Goal: Task Accomplishment & Management: Use online tool/utility

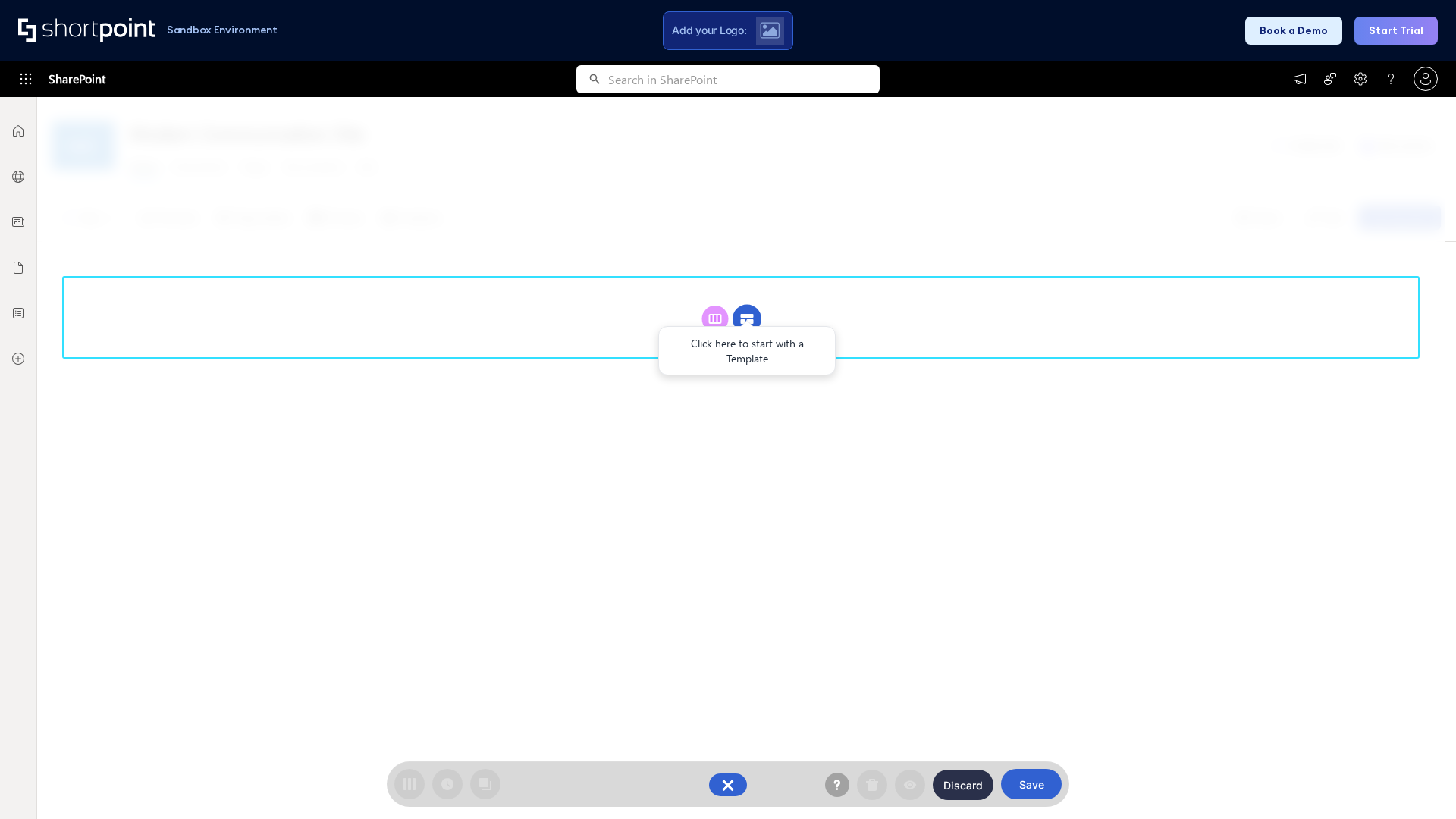
click at [747, 319] on circle at bounding box center [747, 319] width 29 height 29
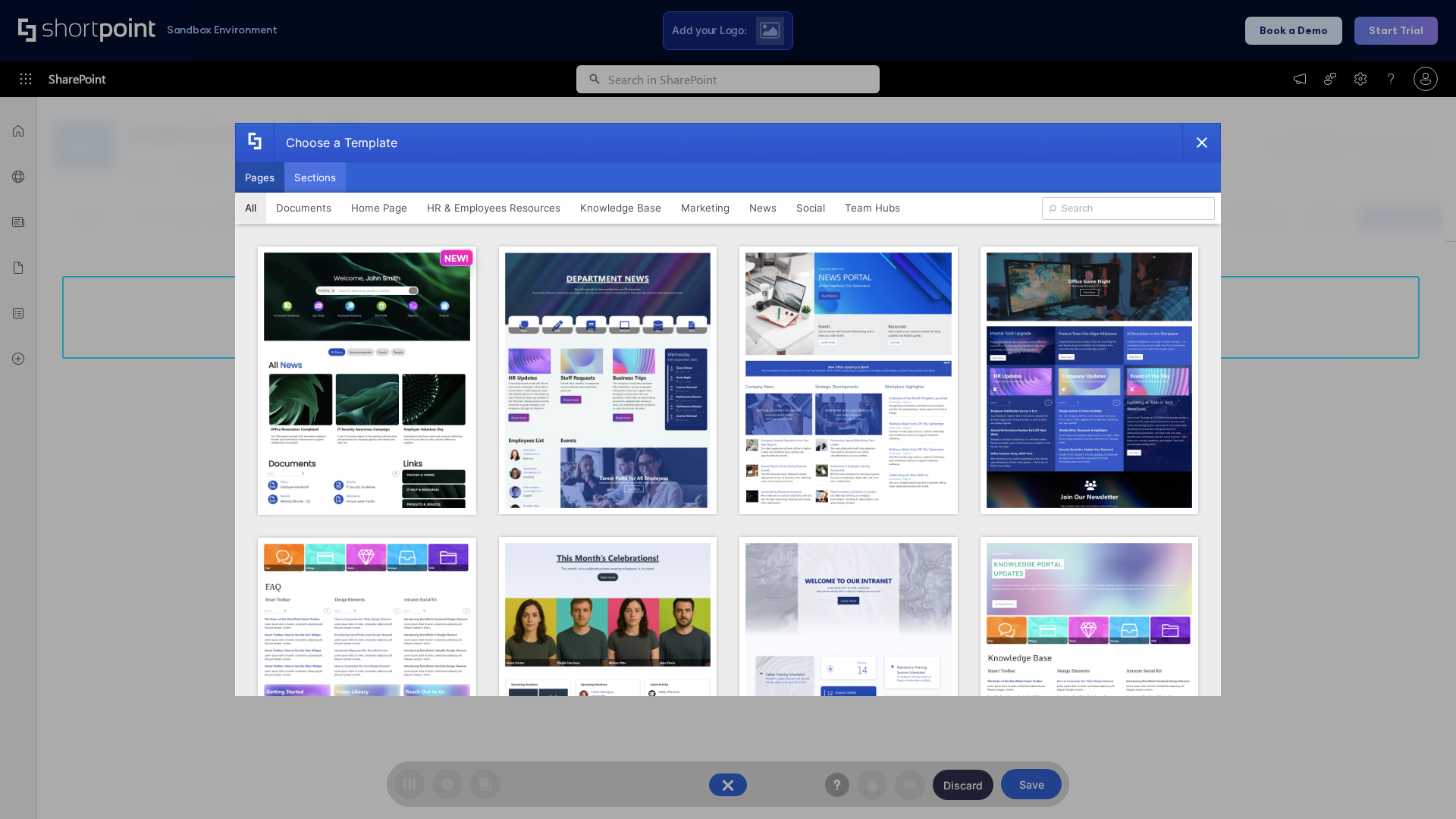
click at [315, 178] on button "Sections" at bounding box center [315, 177] width 61 height 30
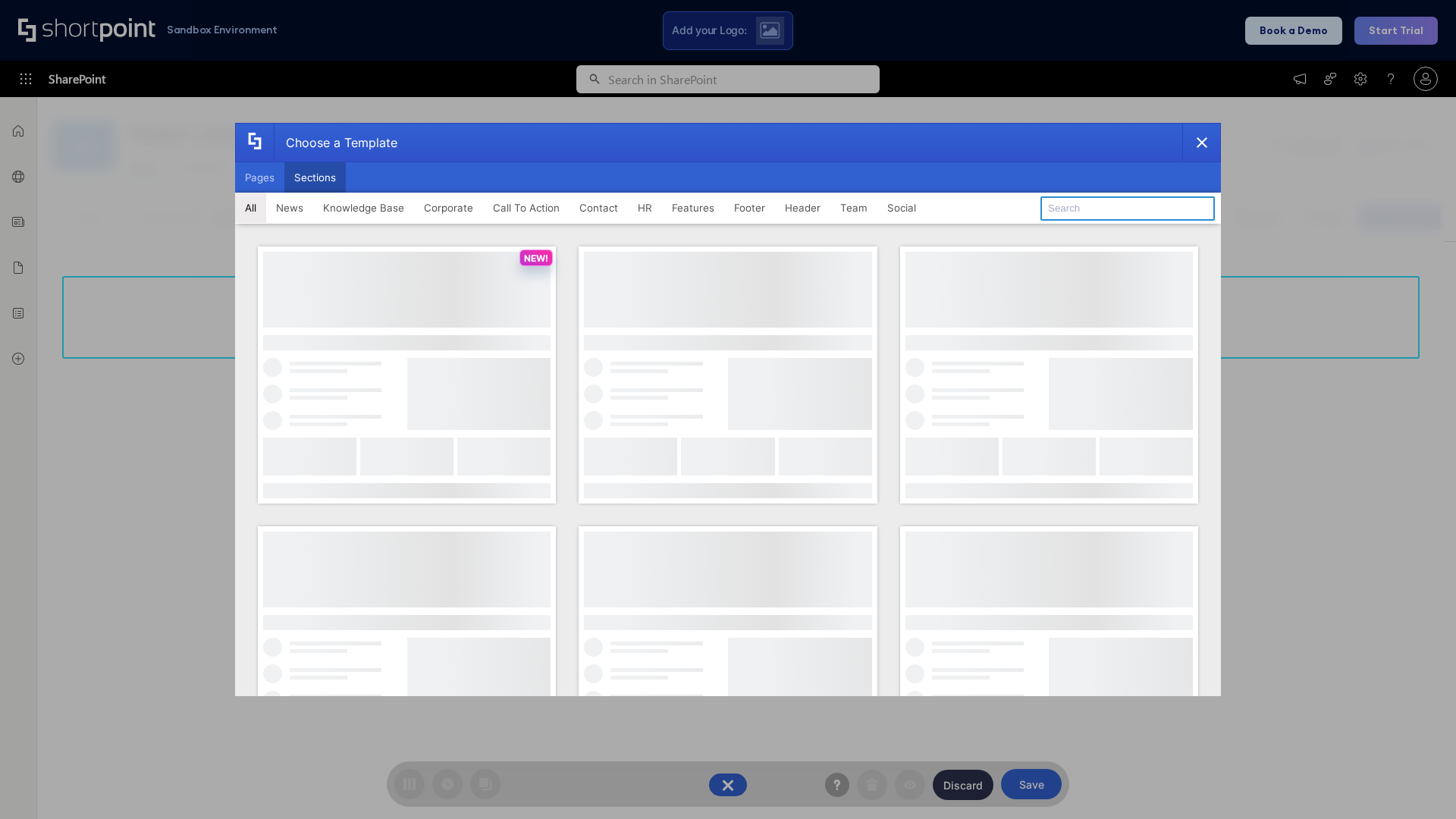
type input "Contact Cta"
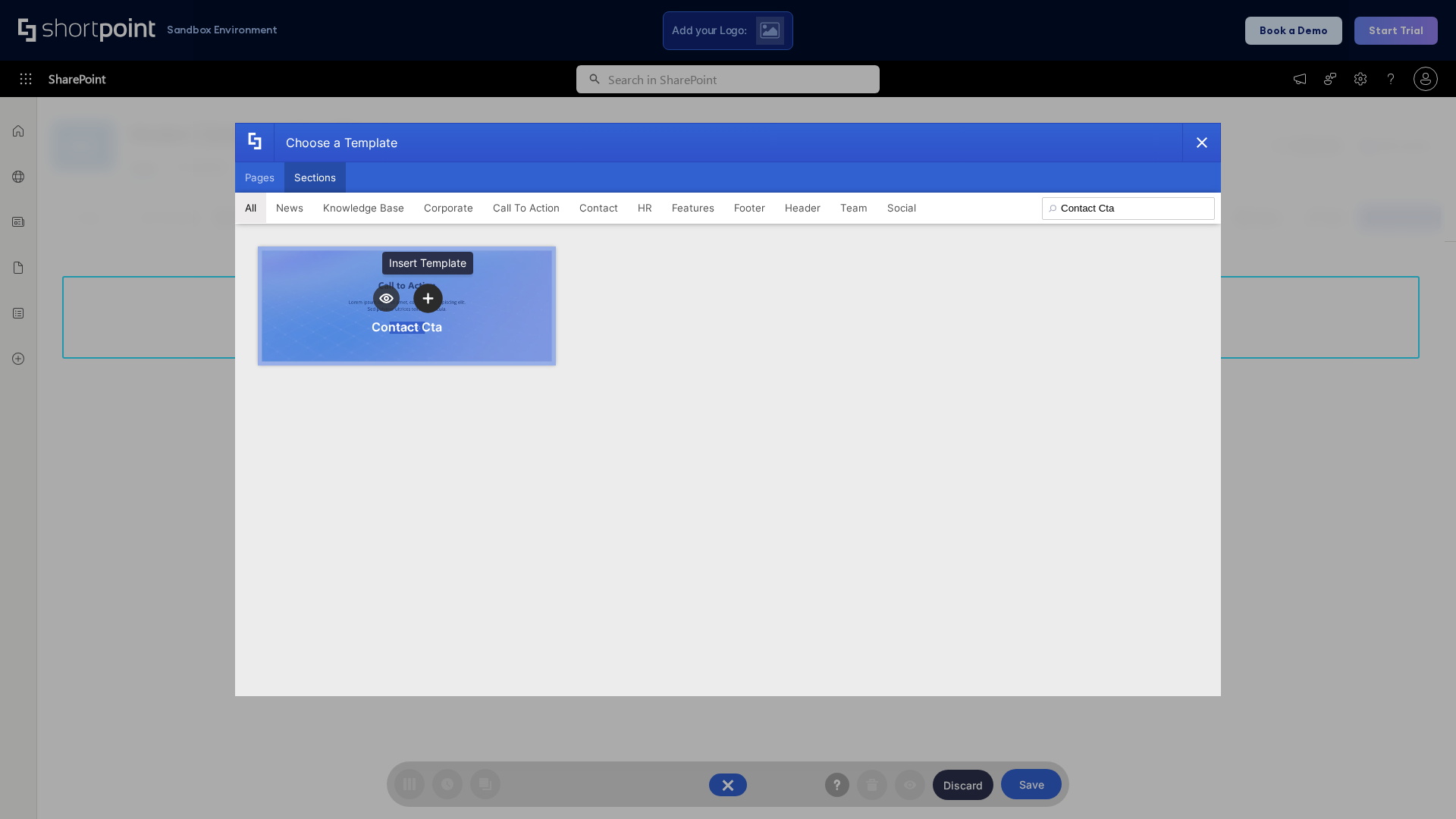
click at [428, 298] on icon "template selector" at bounding box center [428, 299] width 11 height 11
